Goal: Entertainment & Leisure: Browse casually

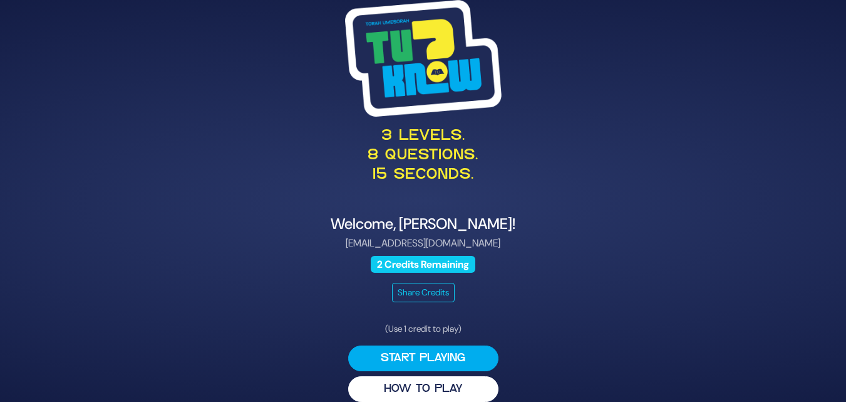
scroll to position [15, 0]
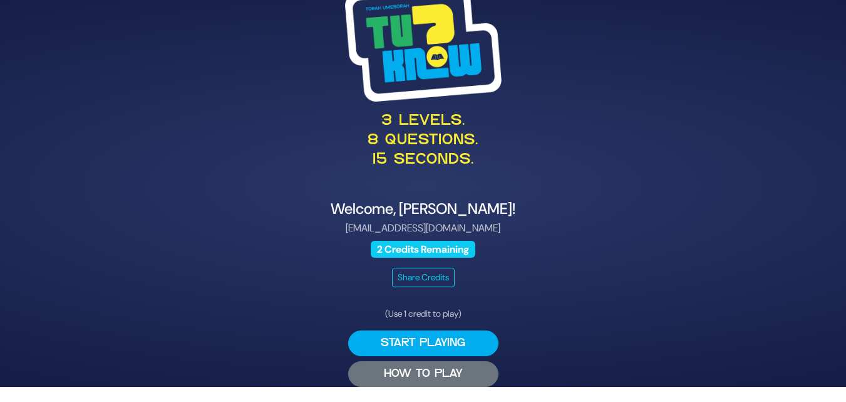
click at [426, 375] on button "HOW TO PLAY" at bounding box center [423, 374] width 150 height 26
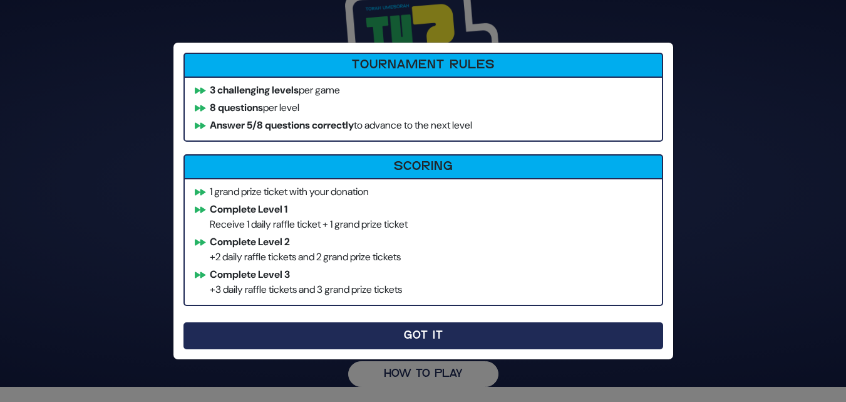
click at [422, 331] on button "Got It" at bounding box center [424, 335] width 480 height 27
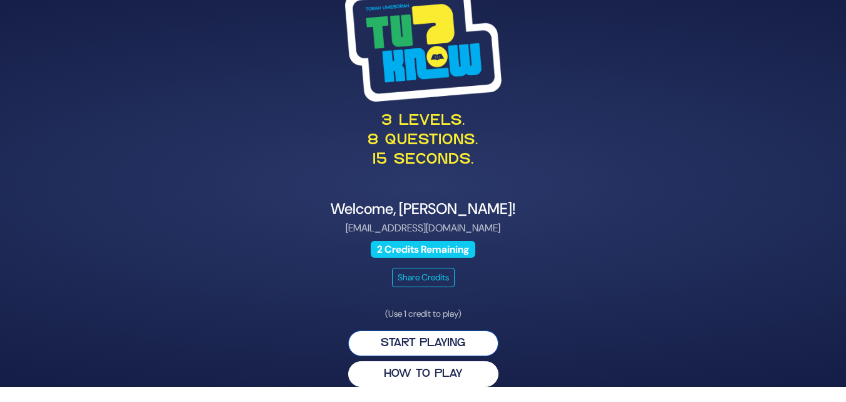
click at [432, 346] on button "Start Playing" at bounding box center [423, 343] width 150 height 26
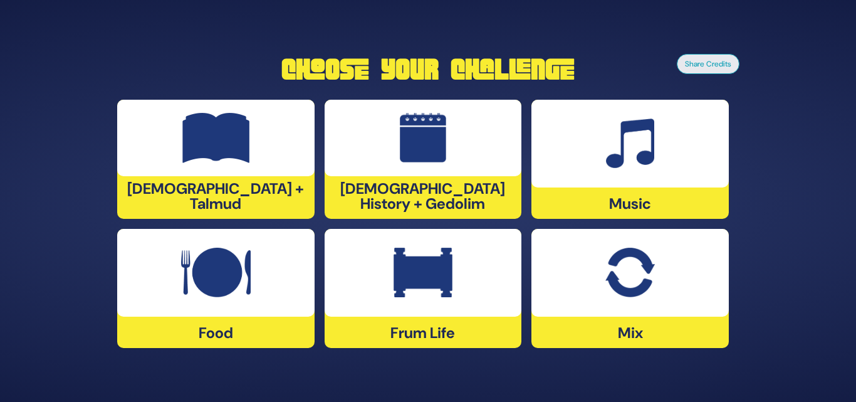
click at [645, 264] on img at bounding box center [629, 272] width 49 height 50
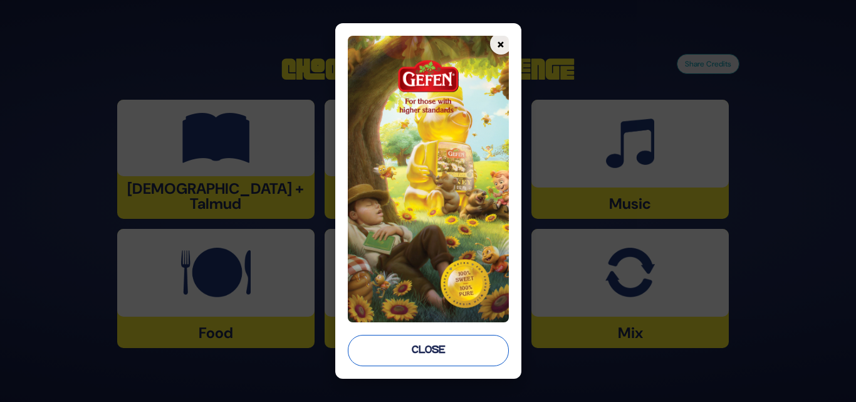
click at [434, 343] on button "Close" at bounding box center [428, 350] width 161 height 31
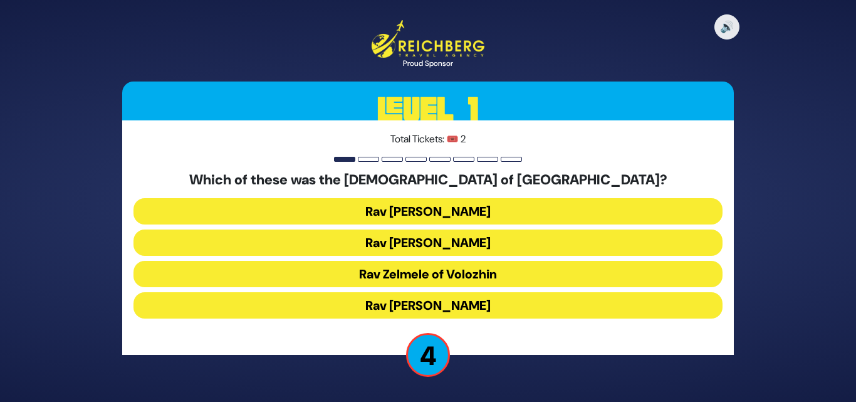
click at [509, 213] on button "Rav [PERSON_NAME]" at bounding box center [427, 211] width 589 height 26
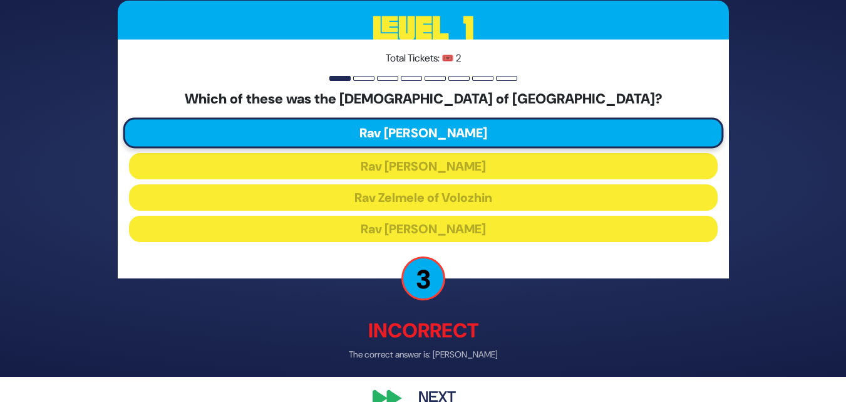
scroll to position [50, 0]
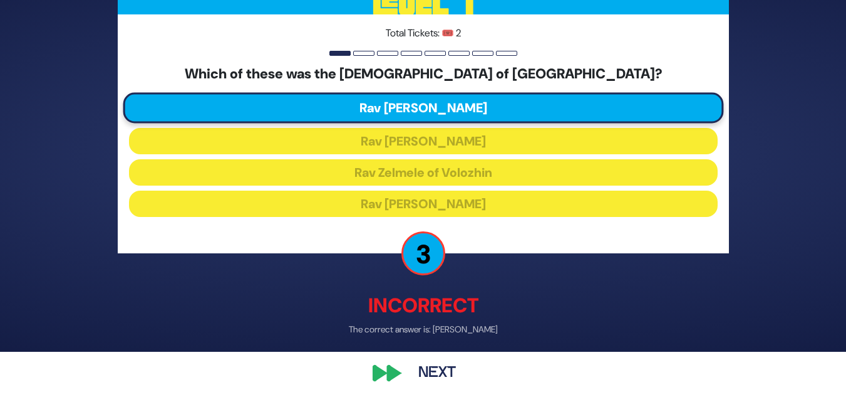
click at [429, 360] on button "Next" at bounding box center [437, 372] width 73 height 29
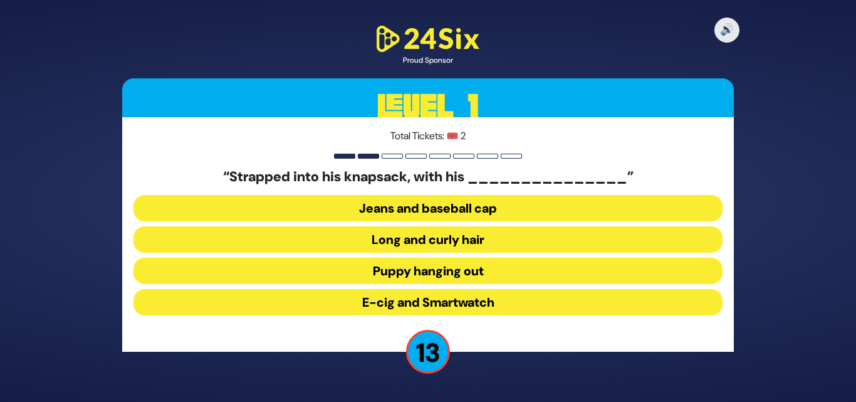
click at [485, 237] on button "Long and curly hair" at bounding box center [427, 239] width 589 height 26
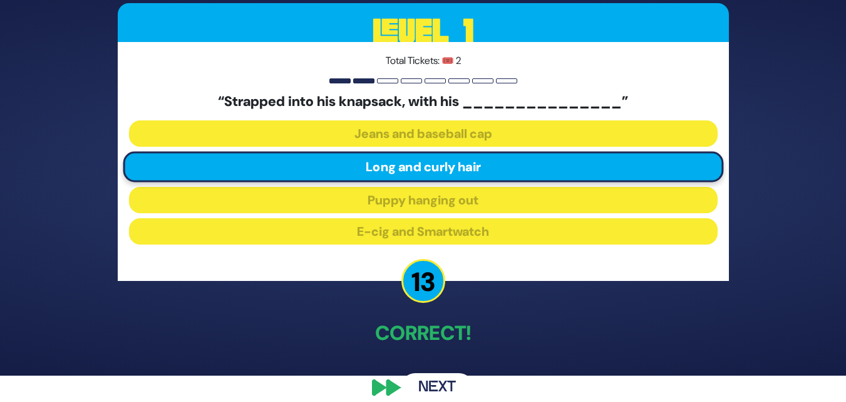
scroll to position [41, 0]
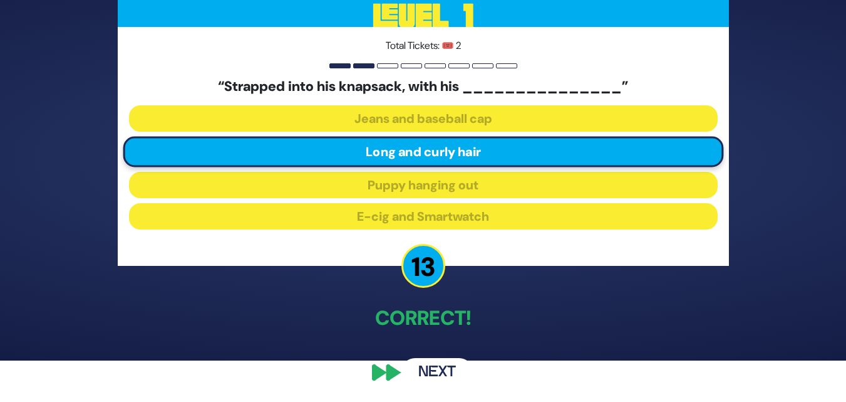
click at [455, 375] on button "Next" at bounding box center [437, 372] width 73 height 29
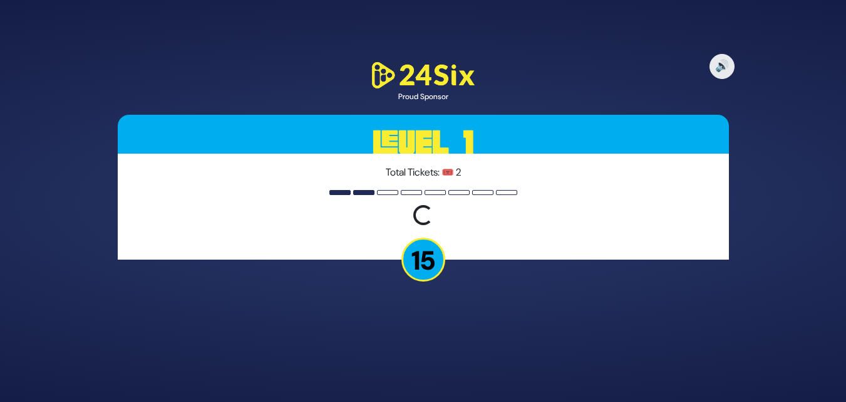
scroll to position [0, 0]
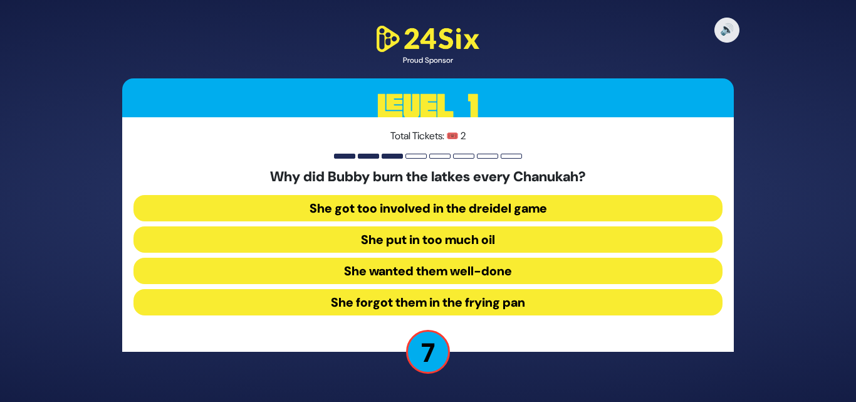
click at [468, 307] on button "She forgot them in the frying pan" at bounding box center [427, 302] width 589 height 26
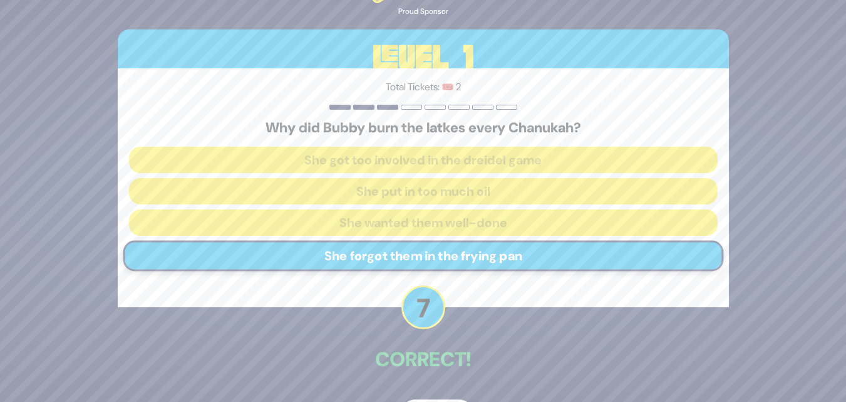
scroll to position [41, 0]
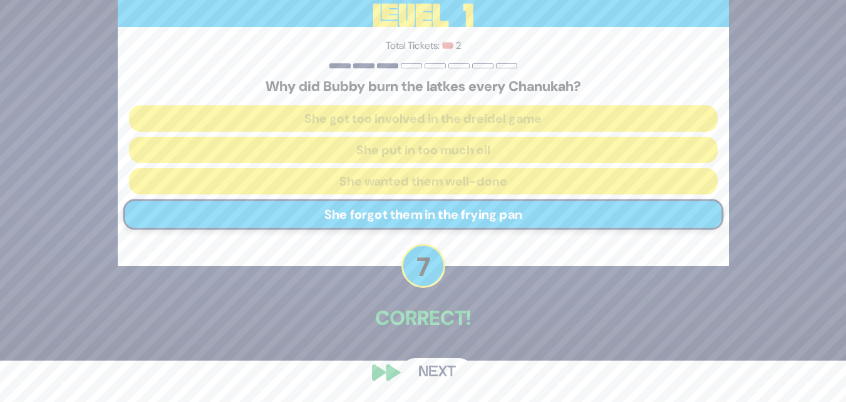
click at [440, 370] on button "Next" at bounding box center [437, 372] width 73 height 29
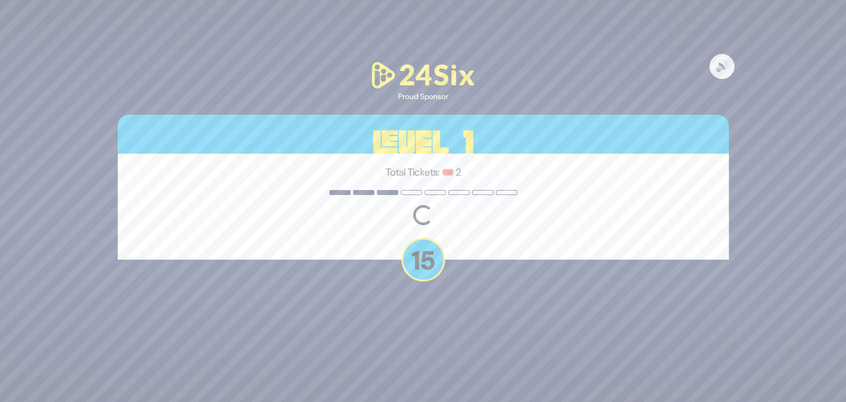
scroll to position [0, 0]
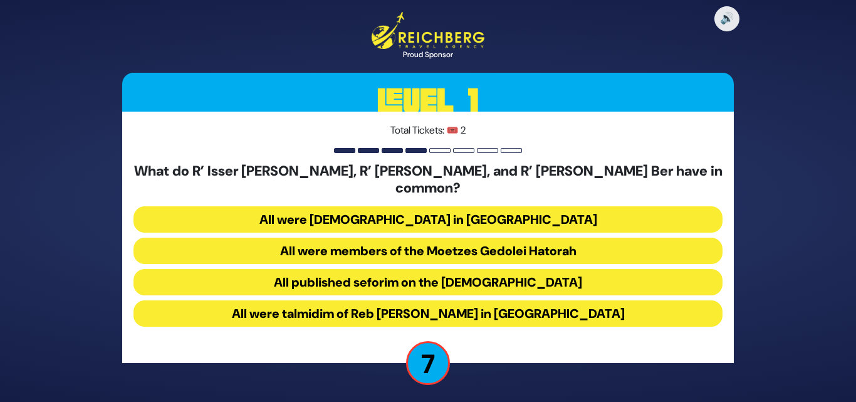
click at [532, 301] on button "All were talmidim of Reb [PERSON_NAME] in [GEOGRAPHIC_DATA]" at bounding box center [427, 313] width 589 height 26
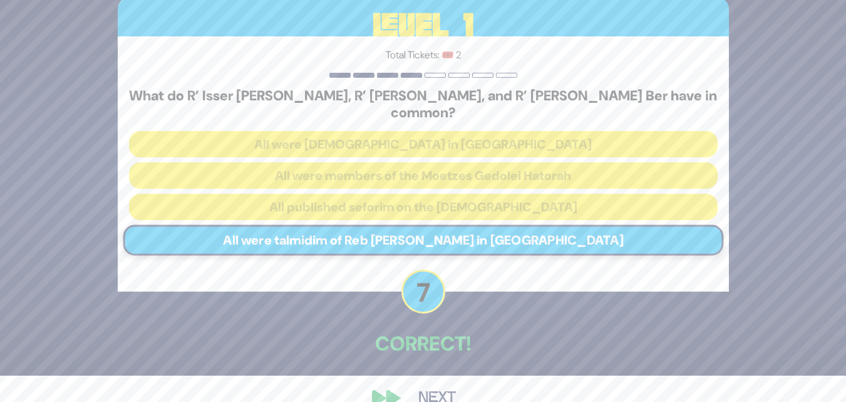
scroll to position [44, 0]
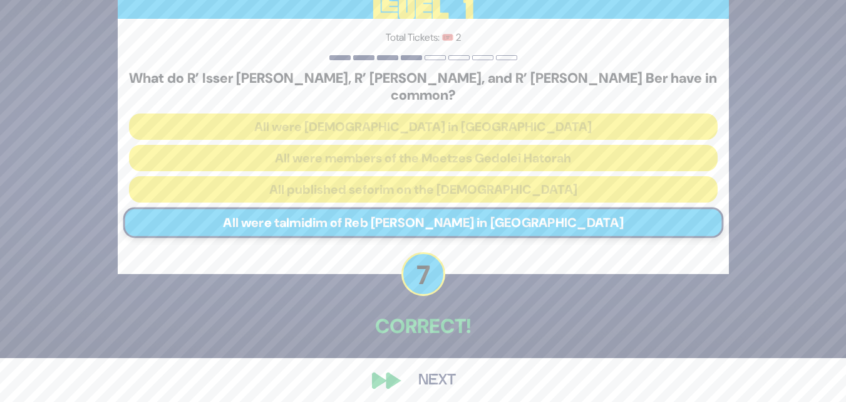
click at [442, 370] on button "Next" at bounding box center [437, 380] width 73 height 29
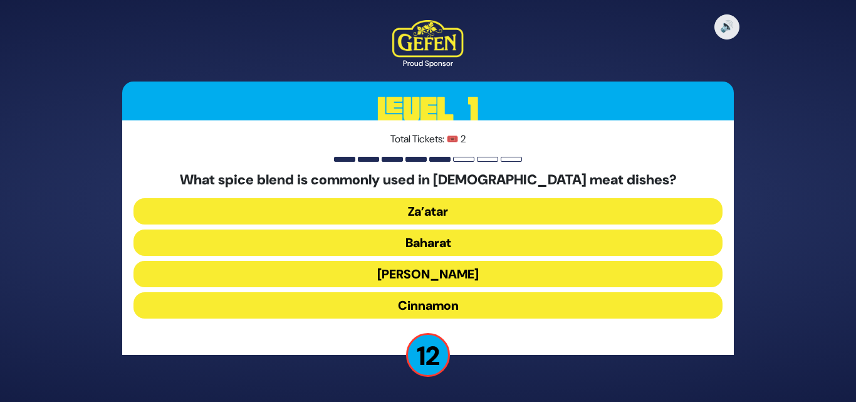
click at [468, 204] on button "Za’atar" at bounding box center [427, 211] width 589 height 26
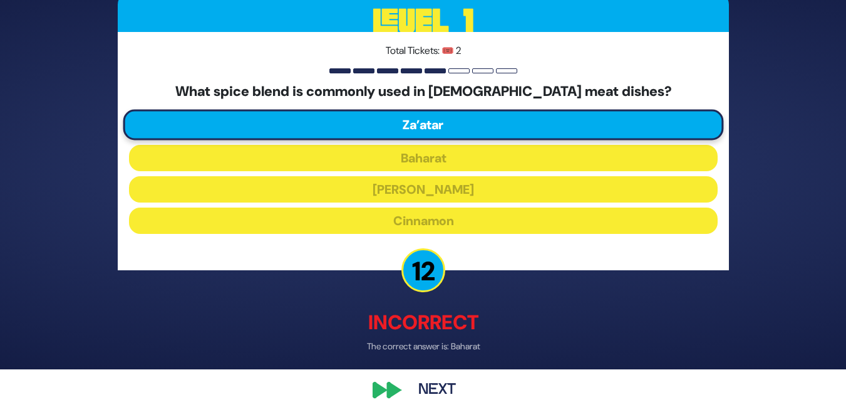
scroll to position [51, 0]
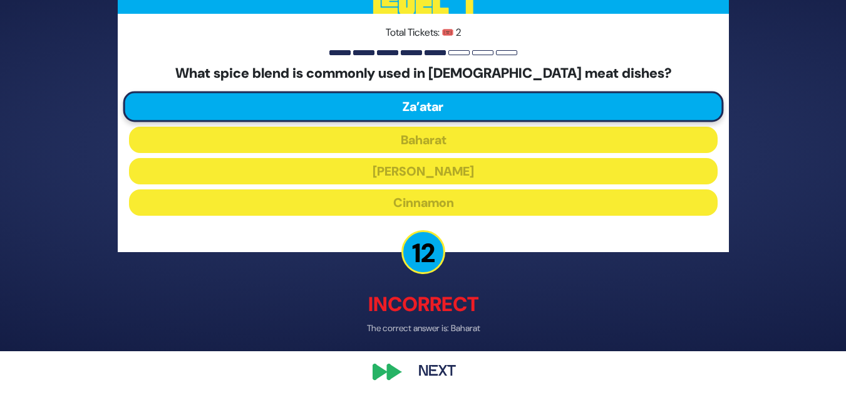
click at [442, 367] on button "Next" at bounding box center [437, 372] width 73 height 29
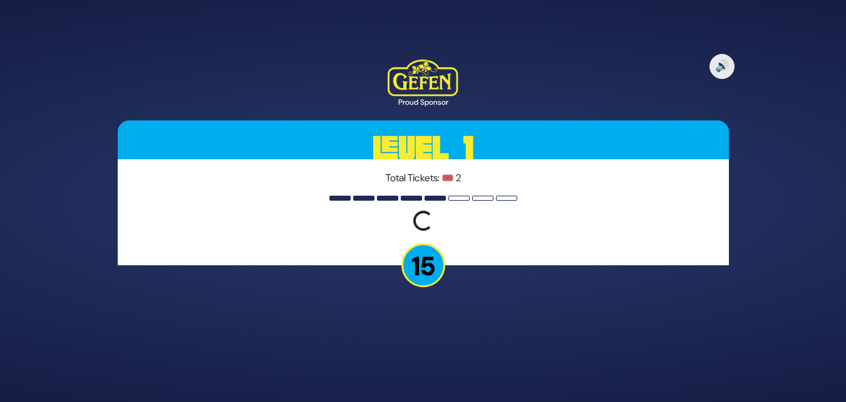
scroll to position [0, 0]
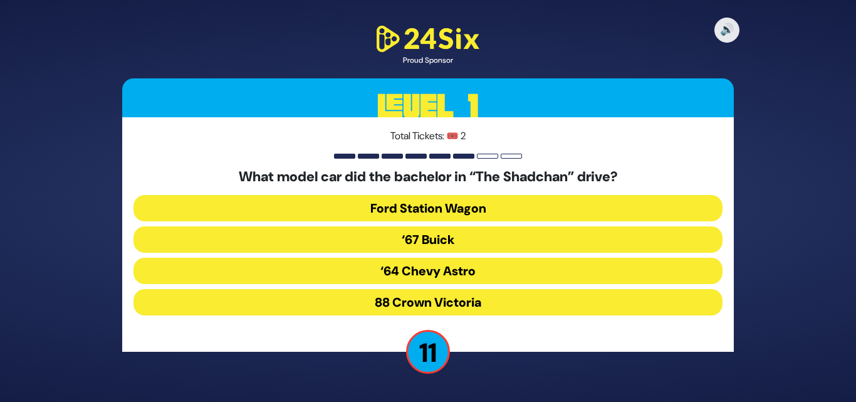
click at [507, 303] on button "88 Crown Victoria" at bounding box center [427, 302] width 589 height 26
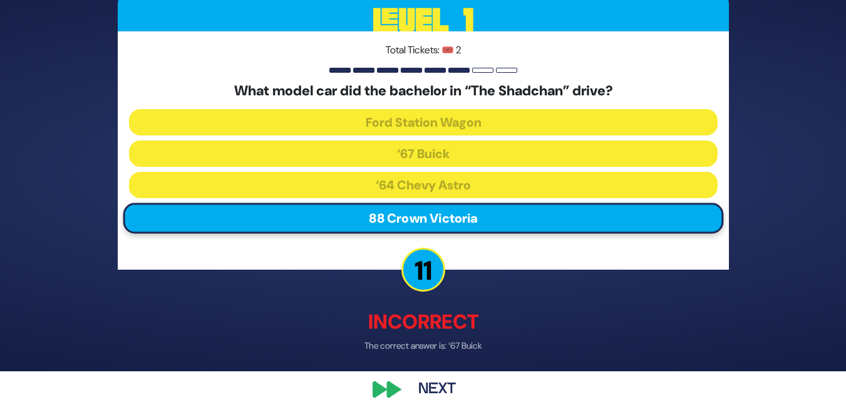
scroll to position [48, 0]
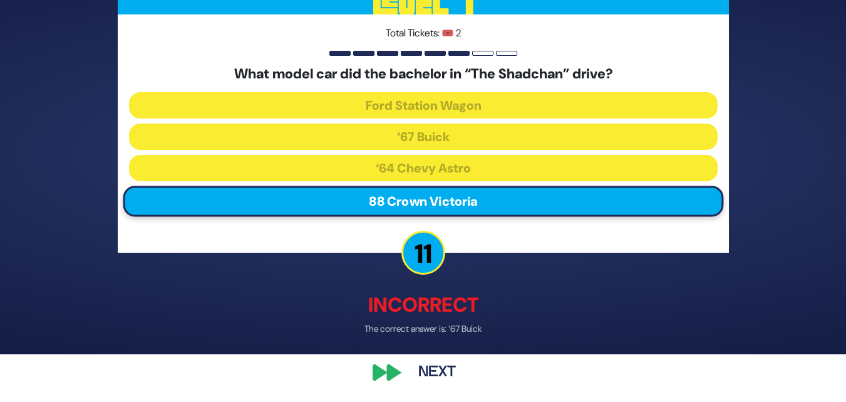
click at [440, 377] on button "Next" at bounding box center [437, 372] width 73 height 29
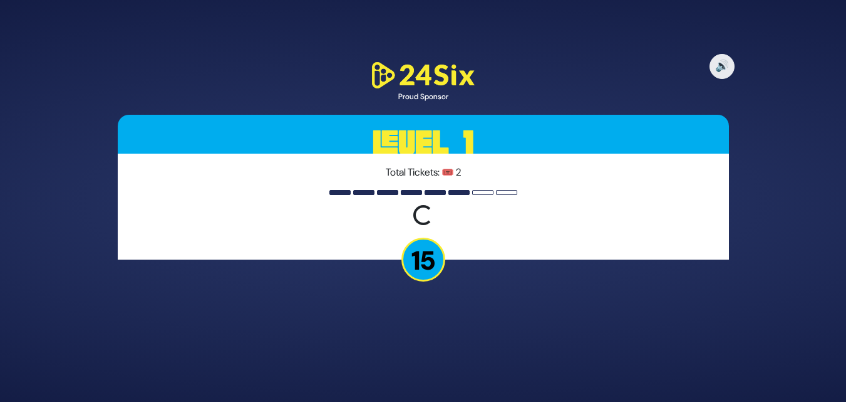
scroll to position [0, 0]
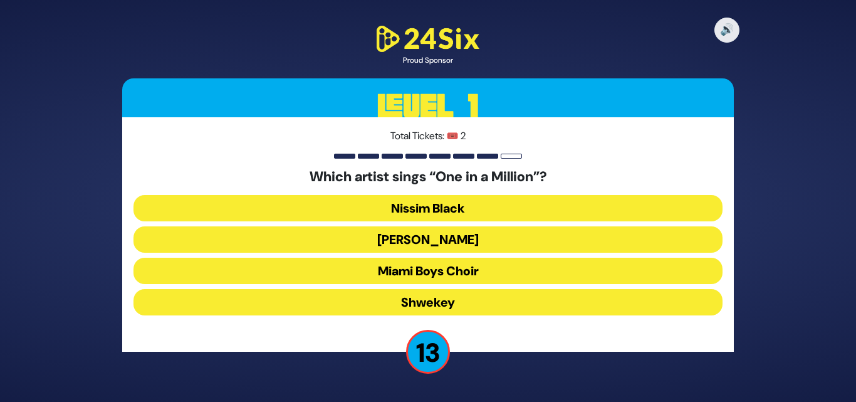
click at [463, 296] on button "Shwekey" at bounding box center [427, 302] width 589 height 26
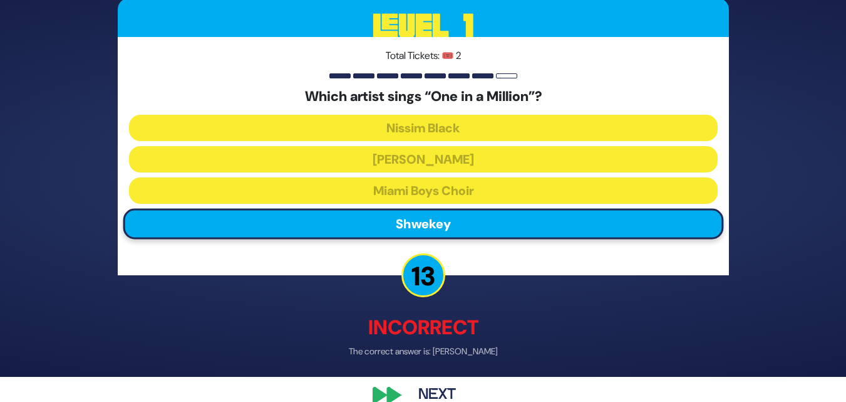
scroll to position [48, 0]
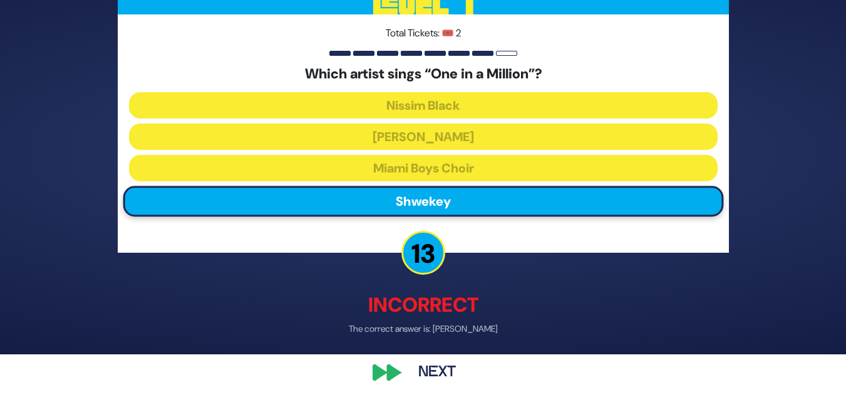
click at [423, 373] on button "Next" at bounding box center [437, 372] width 73 height 29
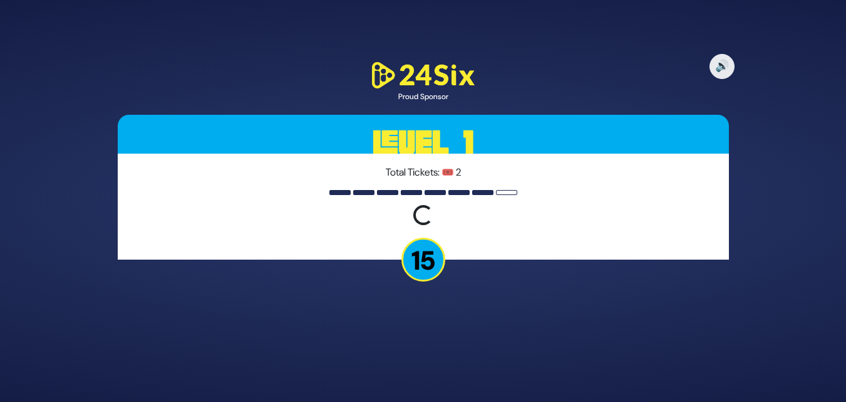
scroll to position [0, 0]
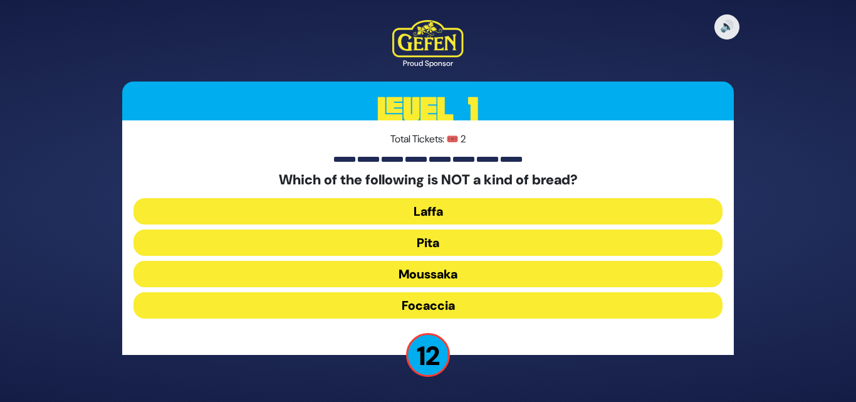
click at [488, 274] on button "Moussaka" at bounding box center [427, 274] width 589 height 26
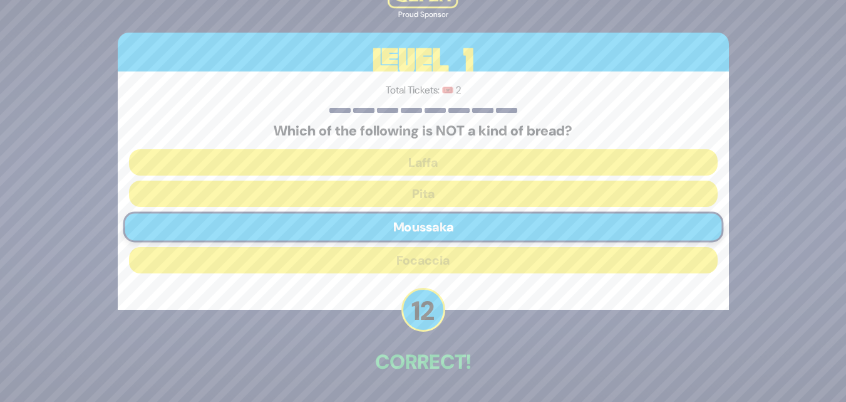
click at [427, 380] on div "🔊 Proud Sponsor Level 1 Total Tickets: 🎟️ 2 Which of the following is NOT a kin…" at bounding box center [423, 200] width 641 height 489
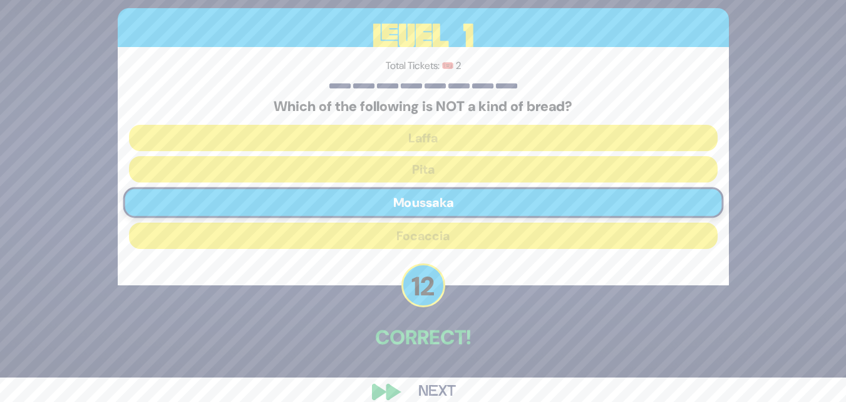
scroll to position [44, 0]
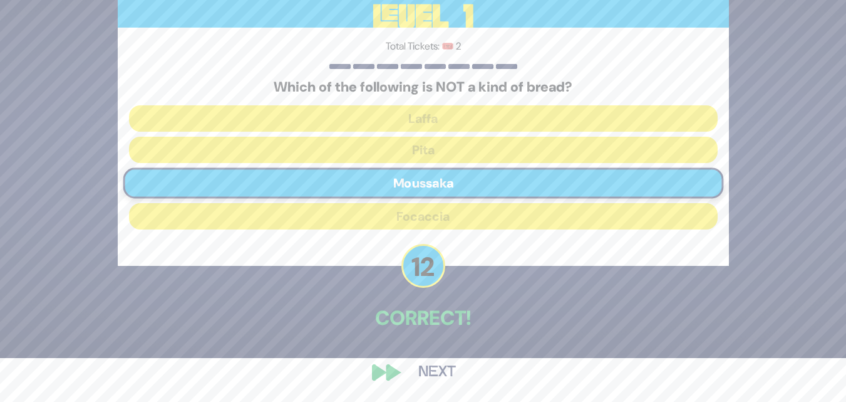
click at [450, 371] on button "Next" at bounding box center [437, 372] width 73 height 29
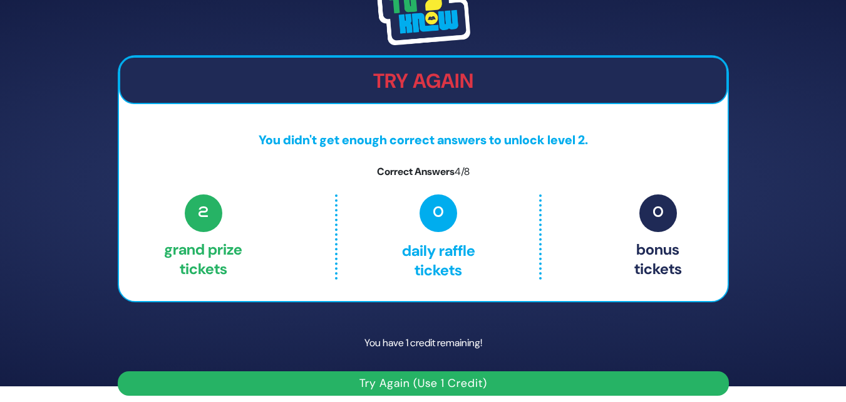
scroll to position [24, 0]
